Goal: Consume media (video, audio)

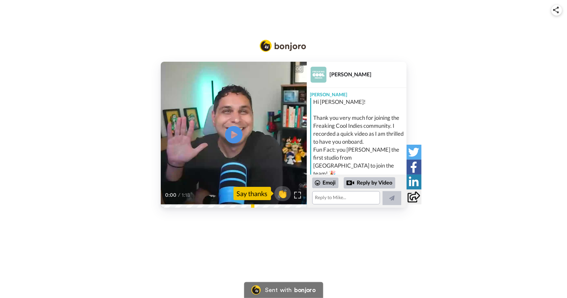
click at [232, 132] on icon "Play/Pause" at bounding box center [234, 135] width 18 height 32
click at [235, 134] on icon "Play/Pause" at bounding box center [234, 135] width 18 height 32
drag, startPoint x: 368, startPoint y: 73, endPoint x: 327, endPoint y: 71, distance: 40.9
click at [327, 71] on div "[PERSON_NAME]" at bounding box center [357, 75] width 100 height 26
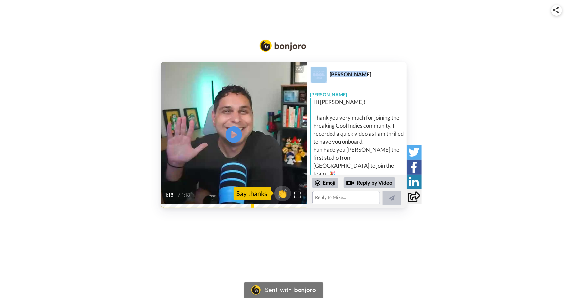
copy div "[PERSON_NAME]"
